Goal: Communication & Community: Answer question/provide support

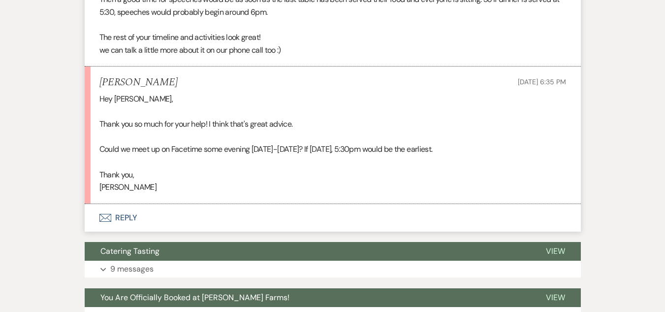
scroll to position [1124, 0]
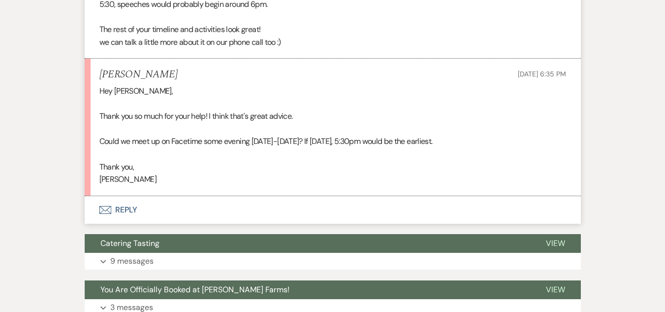
click at [124, 198] on button "Envelope Reply" at bounding box center [333, 210] width 496 height 28
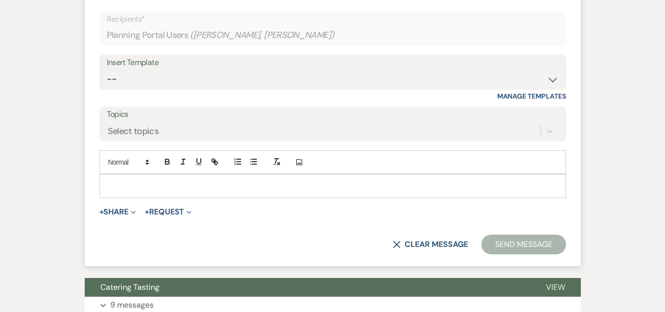
scroll to position [1355, 0]
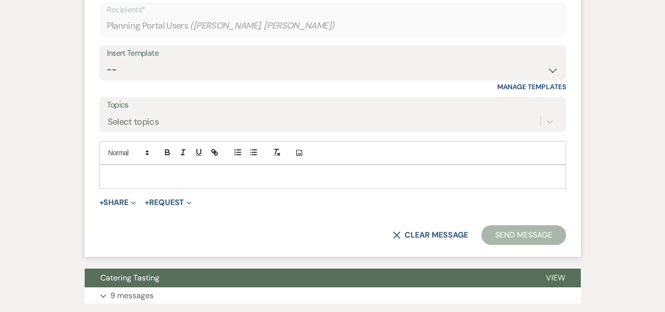
click at [240, 171] on p at bounding box center [332, 176] width 451 height 11
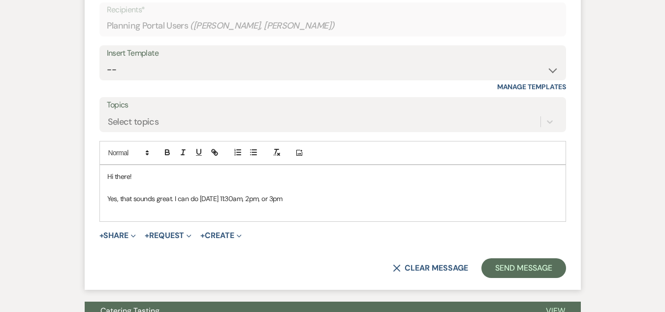
click at [199, 193] on p "Yes, that sounds great. I can do Tuesday 11:30am, 2pm, or 3pm" at bounding box center [332, 198] width 451 height 11
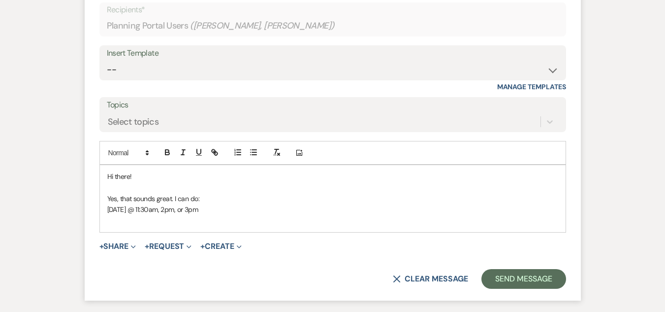
click at [233, 204] on p "Tuesday the 26th @ 11:30am, 2pm, or 3pm" at bounding box center [332, 209] width 451 height 11
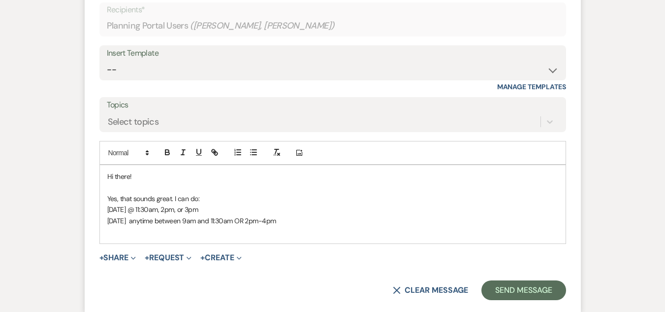
click at [194, 204] on p "Tuesday the 26th @ 11:30am, 2pm, or 3pm" at bounding box center [332, 209] width 451 height 11
click at [323, 215] on p "Wednesday the 17th anytime between 9am and 11:30am OR 2pm-4pm" at bounding box center [332, 220] width 451 height 11
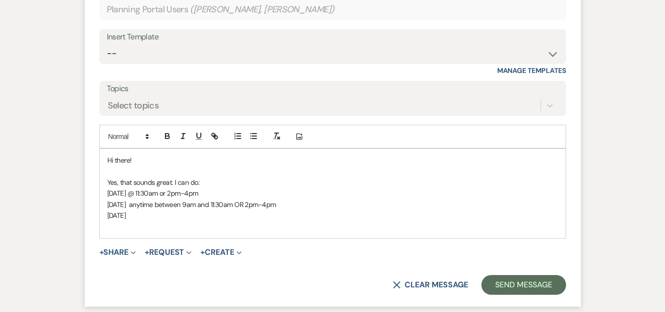
scroll to position [1377, 0]
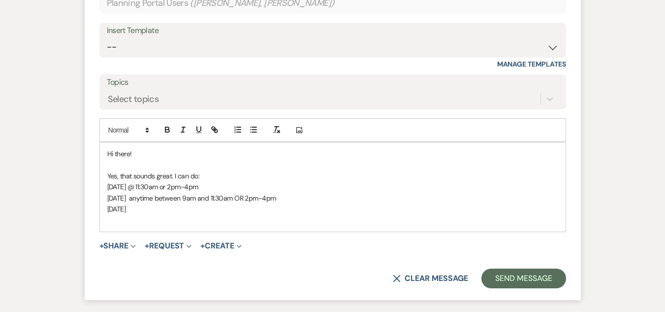
click at [220, 181] on p "Tuesday the 26th @ 11:30am or 2pm-4pm" at bounding box center [332, 186] width 451 height 11
click at [305, 192] on p "Wednesday the 17th anytime between 9am and 11:30am OR 2pm-4pm" at bounding box center [332, 197] width 451 height 11
click at [188, 203] on p "Thursday the 28th" at bounding box center [332, 208] width 451 height 11
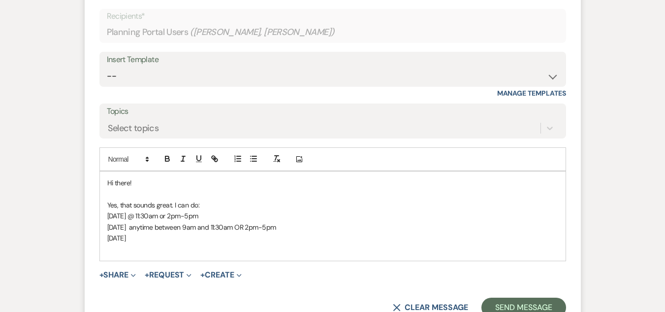
scroll to position [1351, 0]
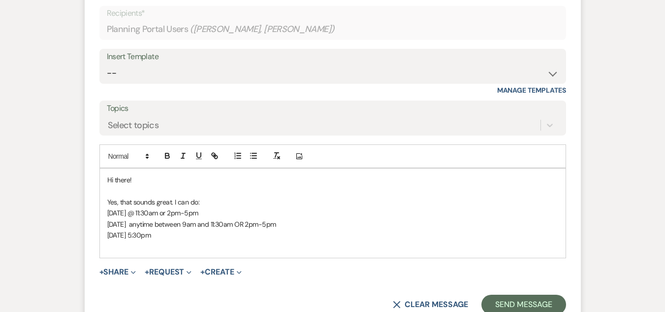
click at [165, 229] on p "Thursday the 28th 5:30pm" at bounding box center [332, 234] width 451 height 11
click at [201, 196] on p "Yes, that sounds great. I can do:" at bounding box center [332, 201] width 451 height 11
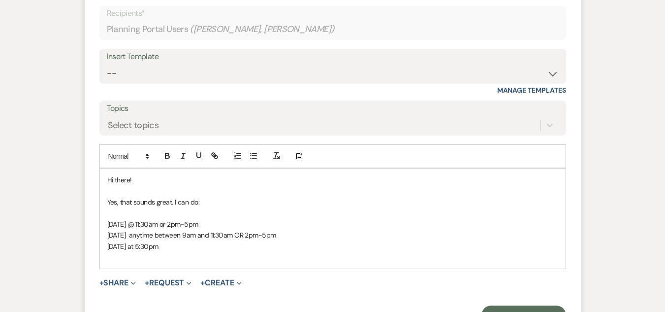
click at [200, 219] on p "Tuesday the 26th @ 11:30am or 2pm-5pm" at bounding box center [332, 224] width 451 height 11
click at [536, 305] on button "Send Message" at bounding box center [523, 315] width 84 height 20
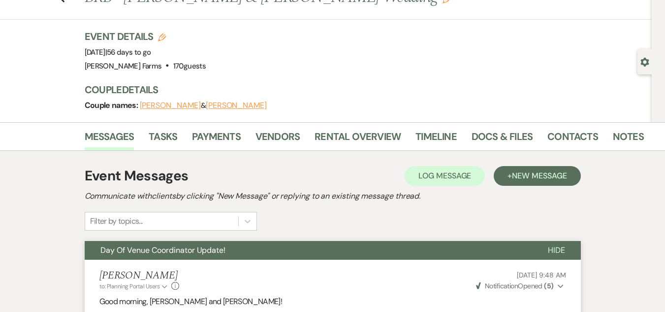
scroll to position [0, 0]
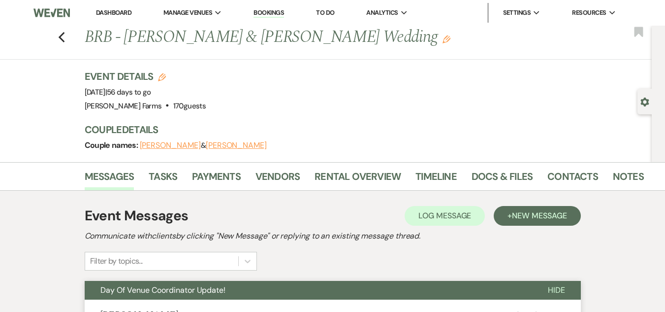
click at [100, 10] on link "Dashboard" at bounding box center [113, 12] width 35 height 8
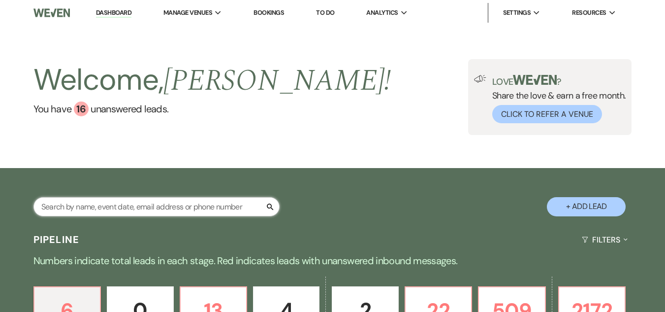
click at [154, 198] on input "text" at bounding box center [156, 206] width 246 height 19
type input "layna"
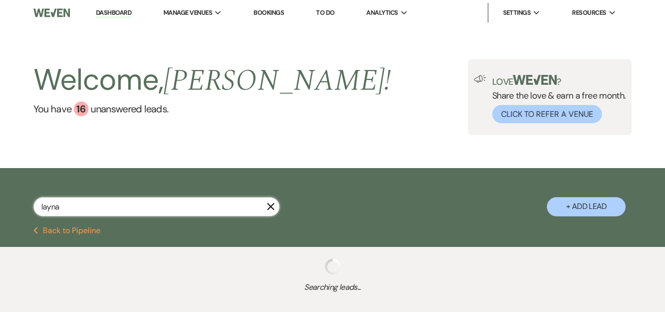
select select "4"
select select "8"
select select "6"
select select "8"
select select "5"
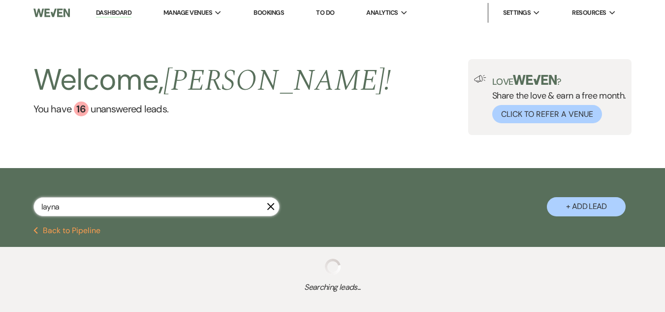
select select "8"
select select "5"
select select "8"
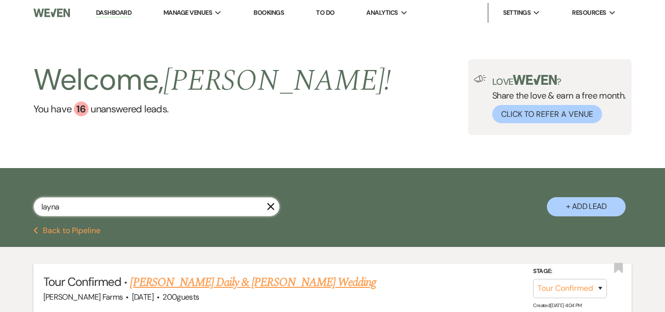
type input "layna"
click at [211, 279] on link "Jarrod Daily & Layna Smith's Wedding" at bounding box center [253, 282] width 246 height 18
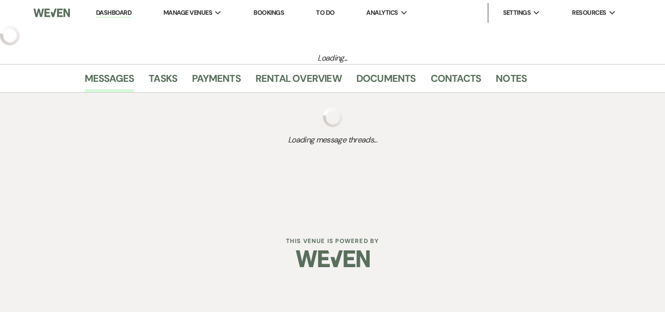
select select "4"
select select "5"
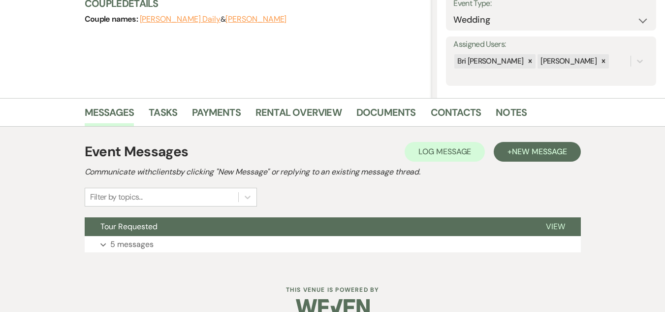
scroll to position [168, 0]
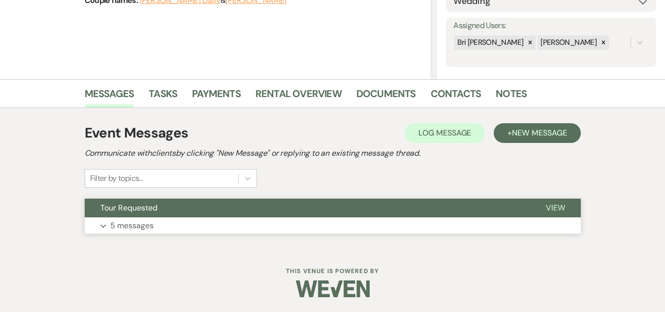
click at [255, 205] on button "Tour Requested" at bounding box center [308, 207] width 446 height 19
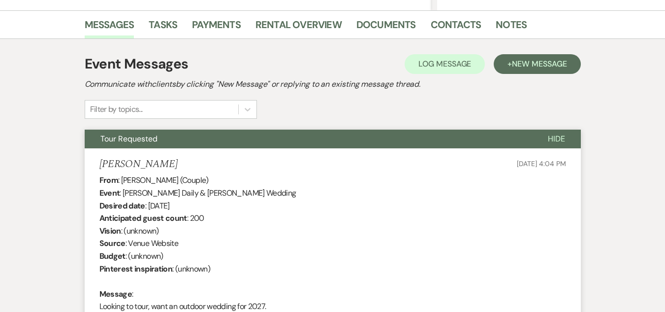
scroll to position [234, 0]
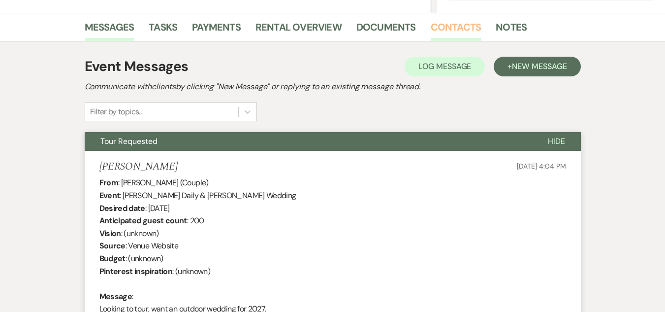
click at [439, 26] on link "Contacts" at bounding box center [456, 30] width 51 height 22
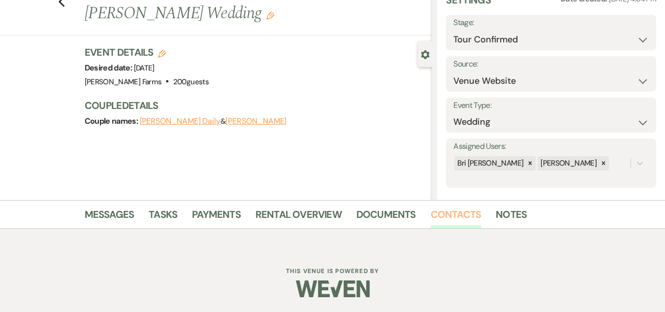
scroll to position [220, 0]
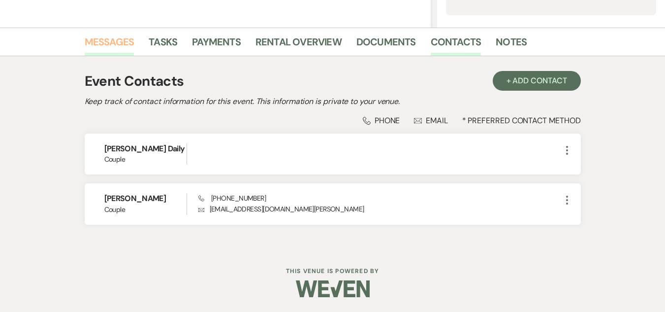
click at [121, 45] on link "Messages" at bounding box center [110, 45] width 50 height 22
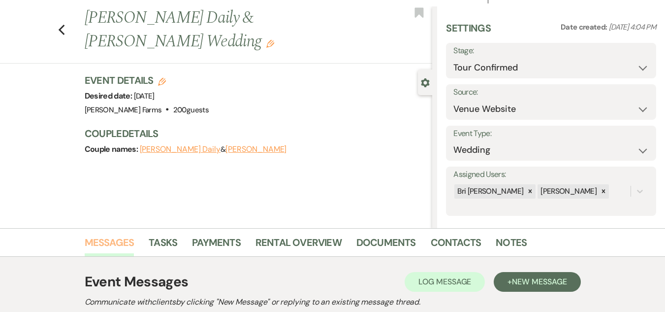
scroll to position [18, 0]
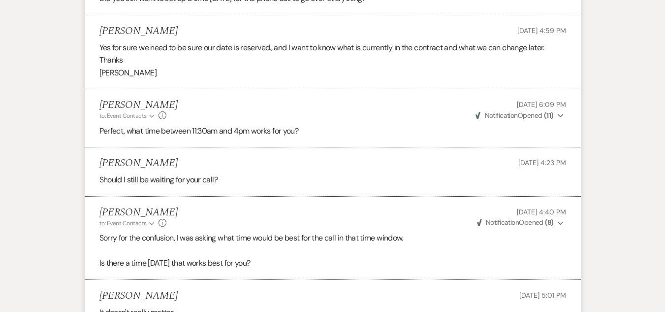
scroll to position [820, 0]
